Goal: Task Accomplishment & Management: Complete application form

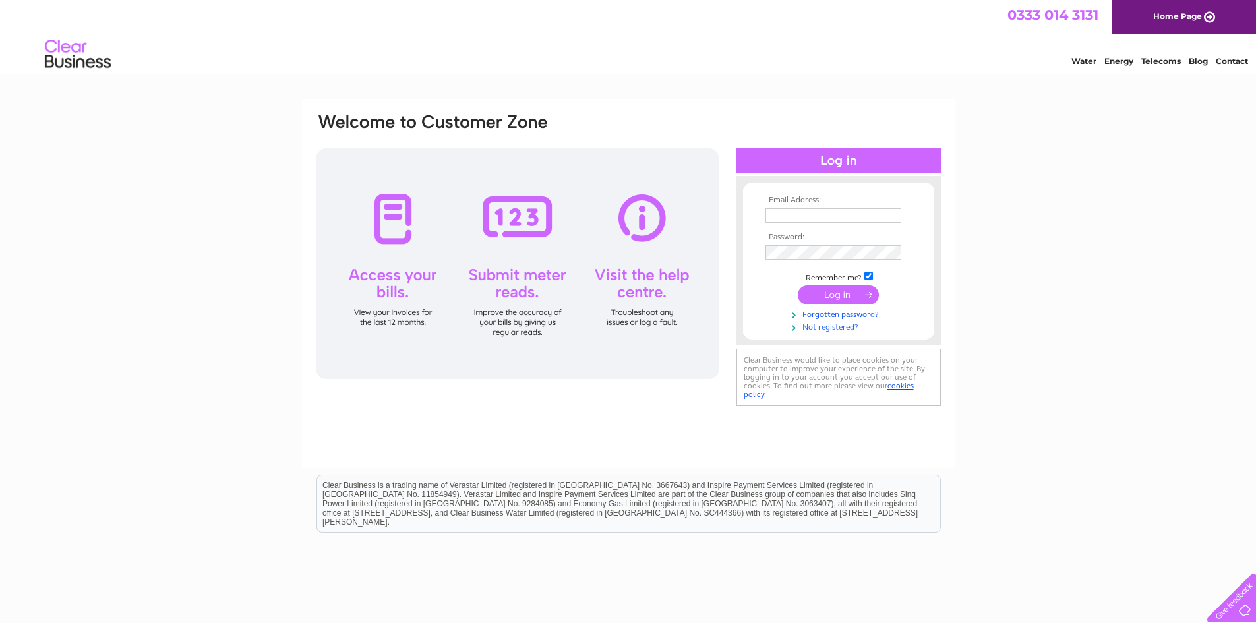
click at [822, 325] on link "Not registered?" at bounding box center [841, 326] width 150 height 13
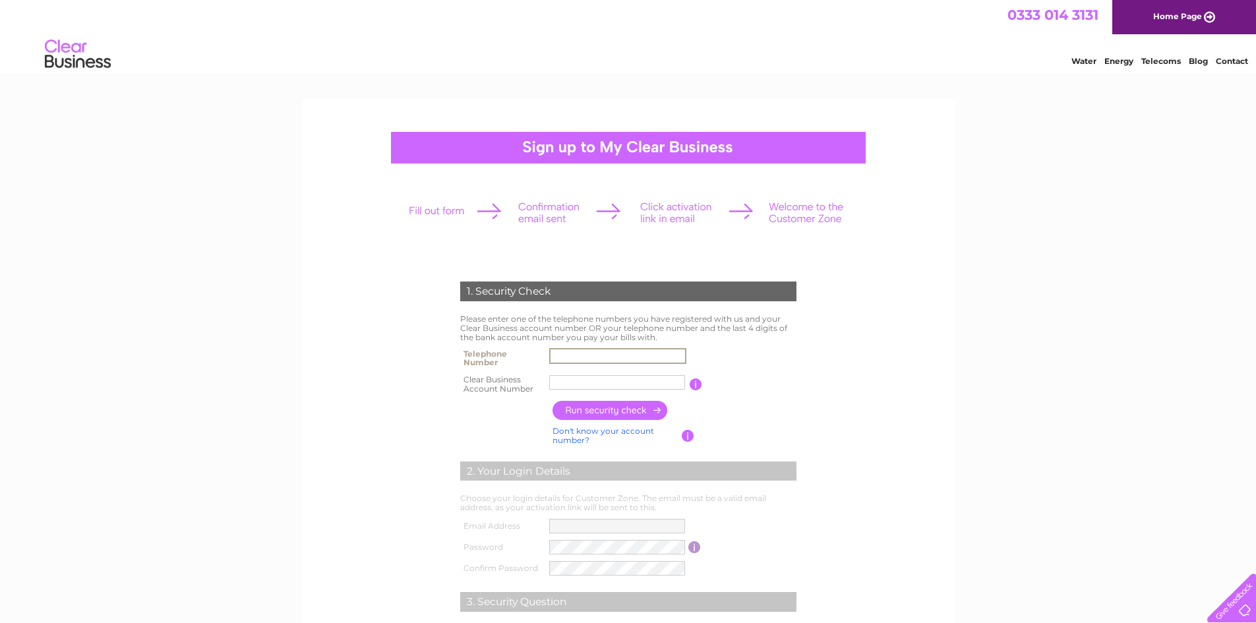
click at [576, 354] on input "text" at bounding box center [617, 356] width 137 height 16
type input "01259730481"
click at [586, 378] on input "text" at bounding box center [617, 383] width 137 height 16
type input "3026120"
click at [617, 414] on input "button" at bounding box center [611, 410] width 116 height 19
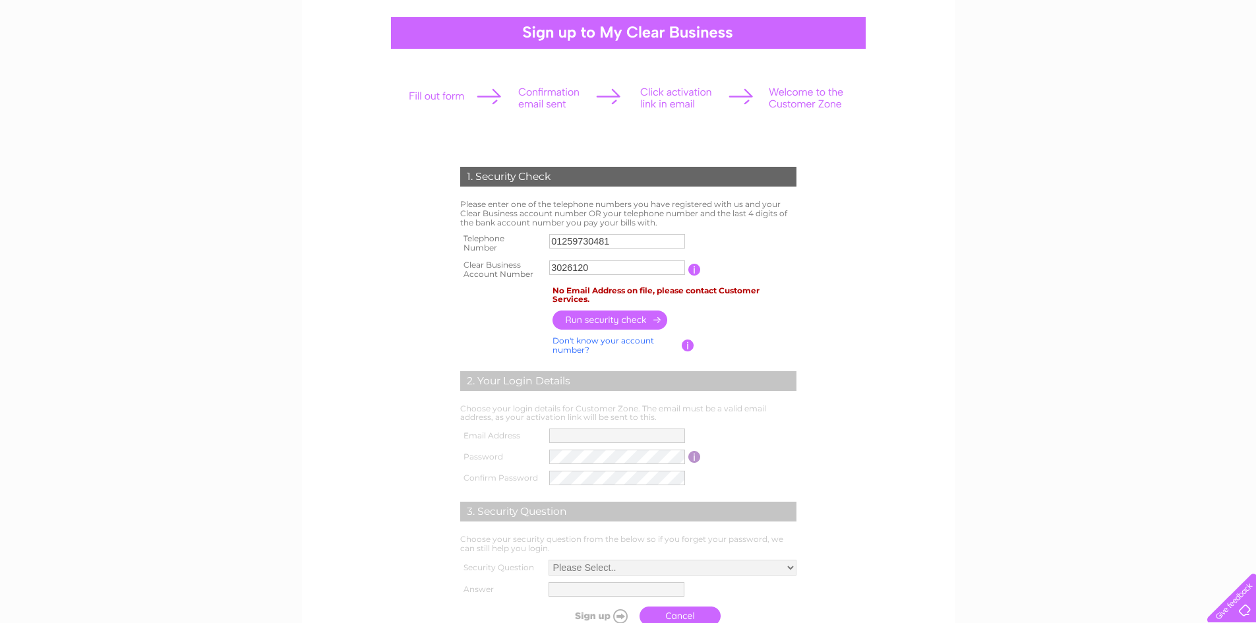
scroll to position [132, 0]
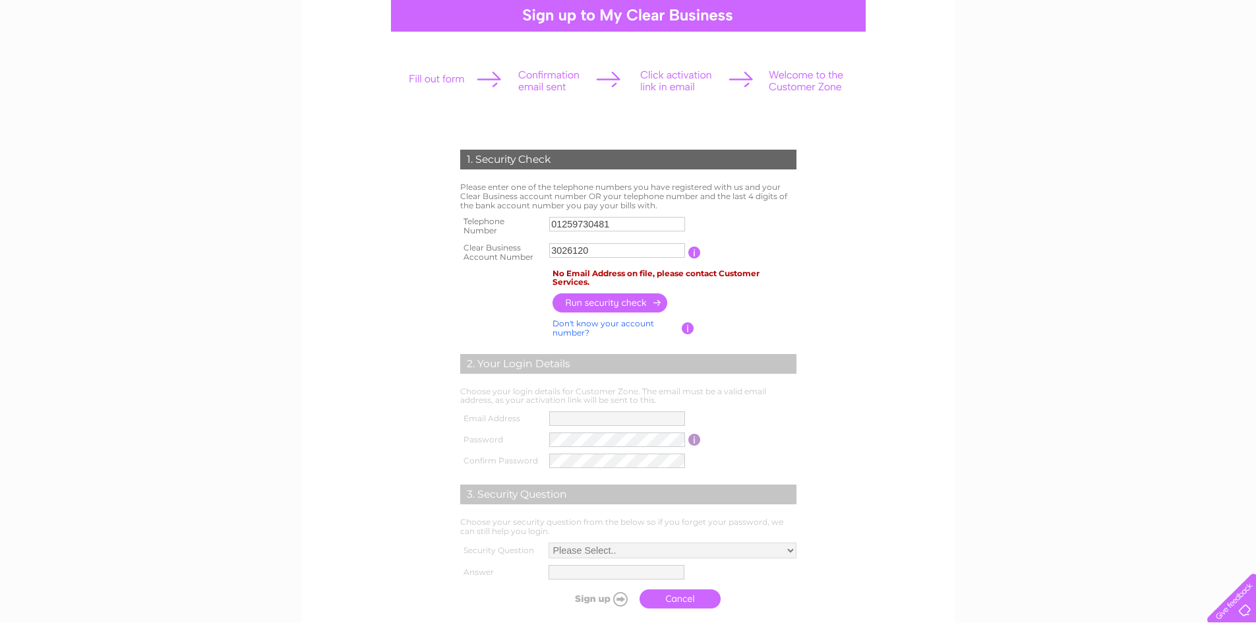
click at [630, 325] on link "Don't know your account number?" at bounding box center [604, 328] width 102 height 19
click at [615, 301] on input "button" at bounding box center [611, 302] width 116 height 19
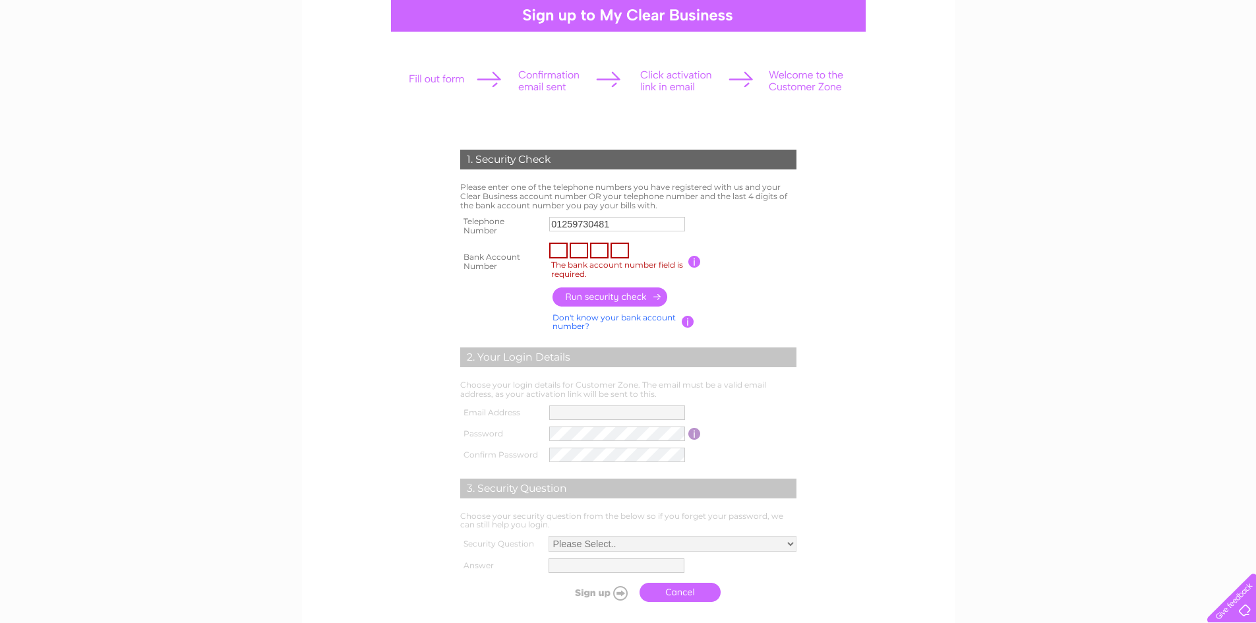
click at [648, 319] on link "Don't know your bank account number?" at bounding box center [614, 322] width 123 height 19
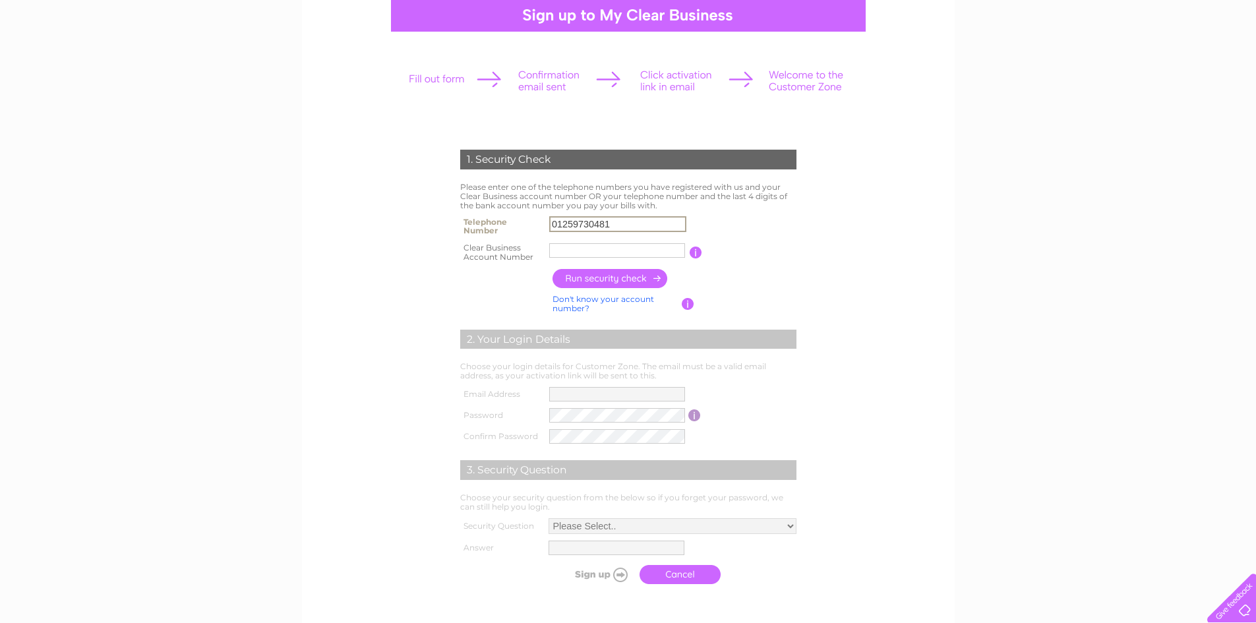
drag, startPoint x: 643, startPoint y: 221, endPoint x: 526, endPoint y: 228, distance: 116.9
click at [526, 228] on tr "Telephone Number 01259730481" at bounding box center [628, 226] width 343 height 26
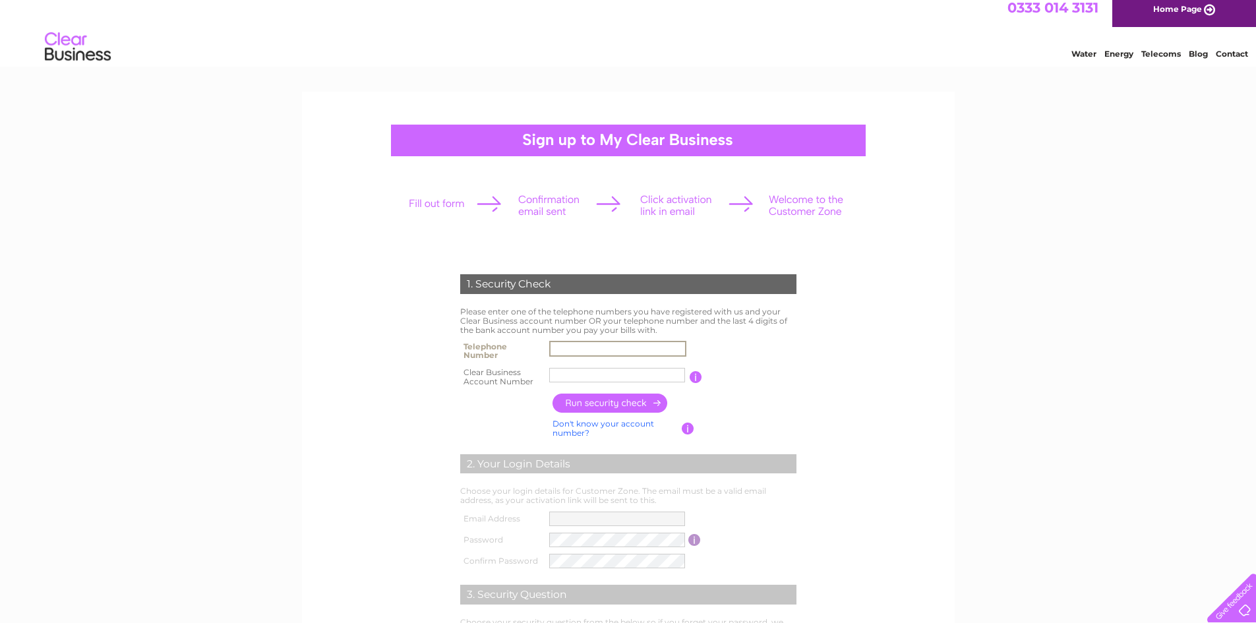
scroll to position [0, 0]
